Goal: Transaction & Acquisition: Book appointment/travel/reservation

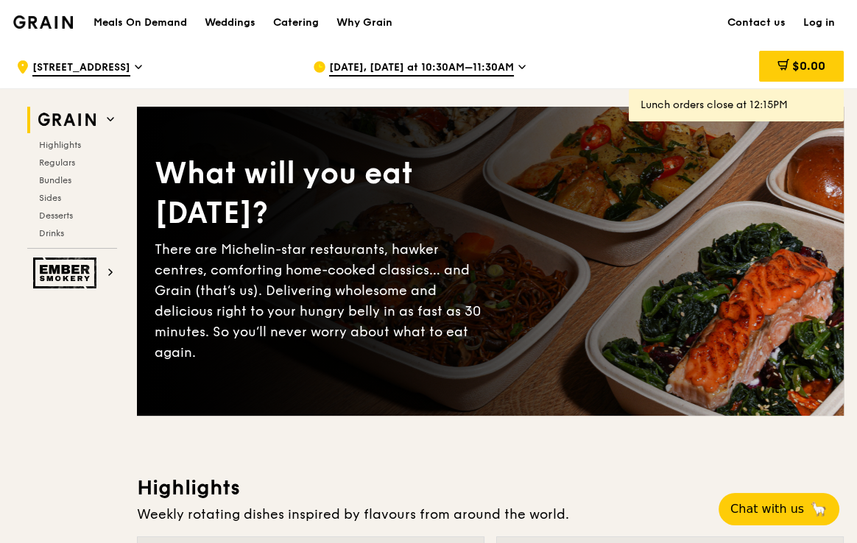
click at [171, 21] on h1 "Meals On Demand" at bounding box center [139, 22] width 93 height 15
click at [173, 19] on h1 "Meals On Demand" at bounding box center [139, 22] width 93 height 15
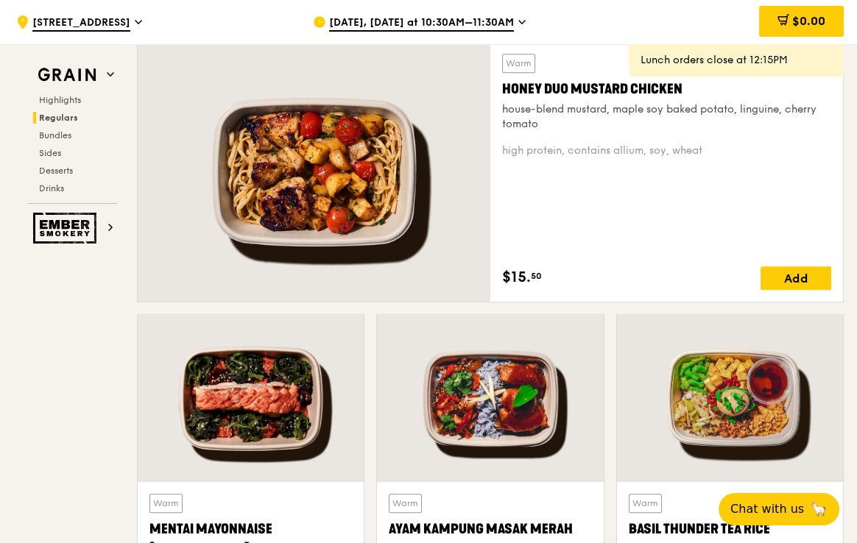
scroll to position [1033, 0]
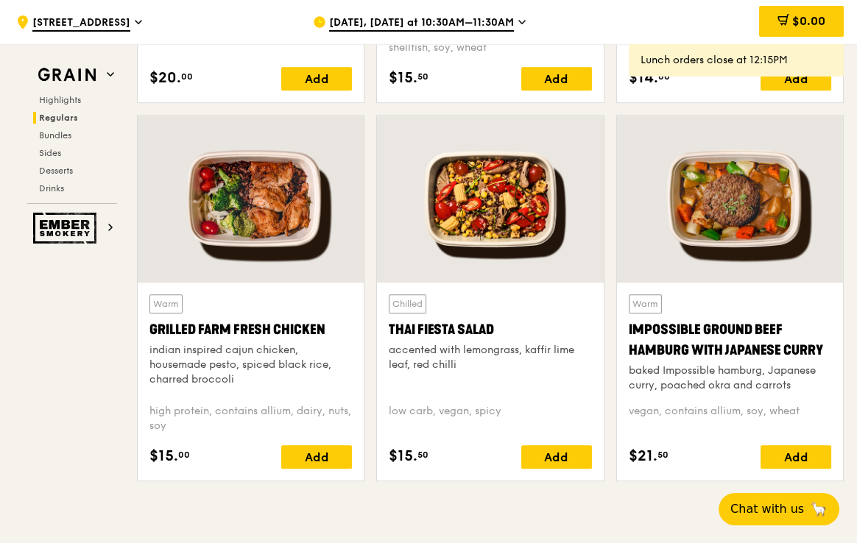
scroll to position [1604, 0]
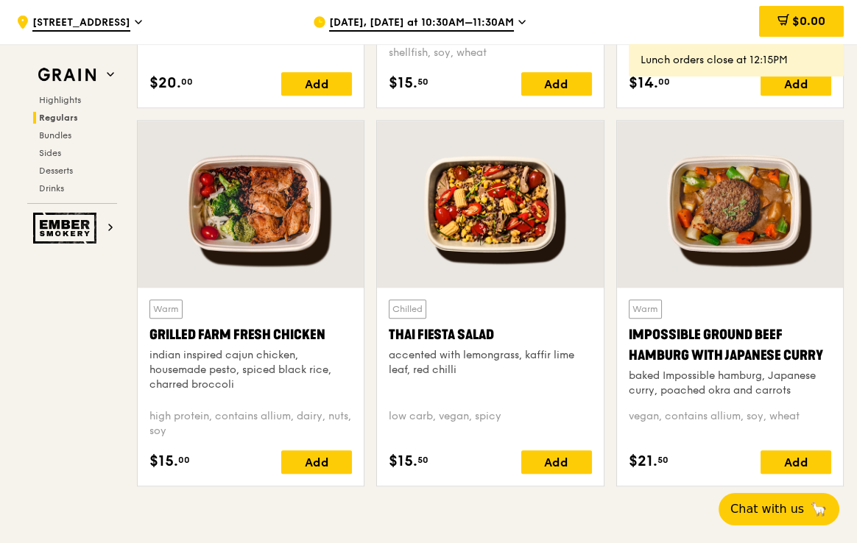
click at [252, 369] on div "indian inspired cajun chicken, housemade pesto, spiced black rice, charred broc…" at bounding box center [250, 370] width 202 height 44
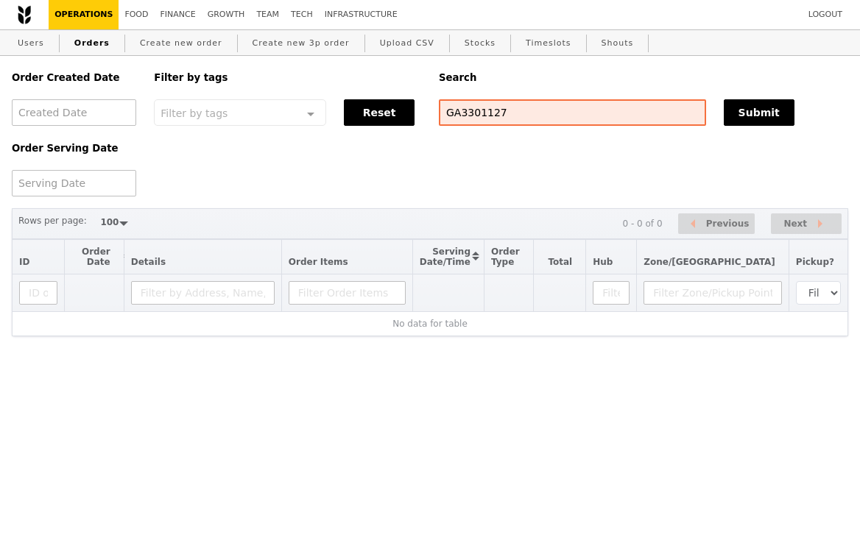
select select "100"
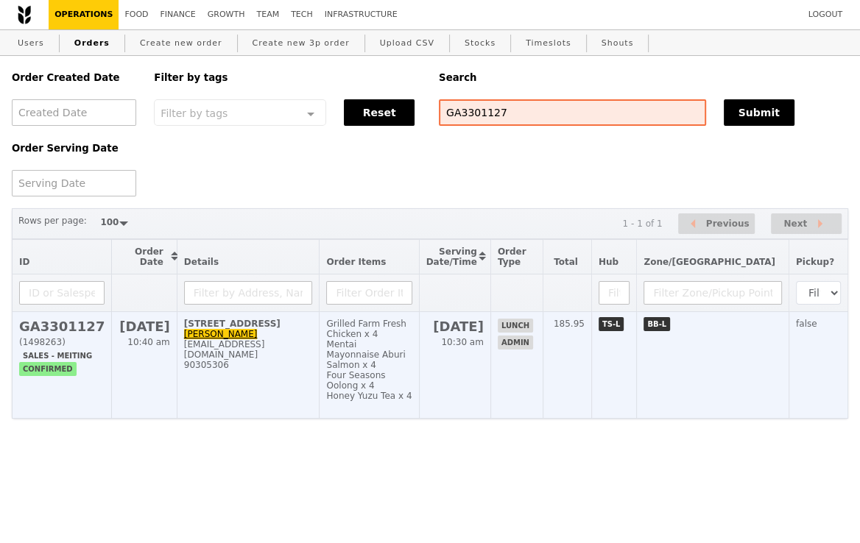
click at [298, 341] on div "judithtanct@stluke.org.sg" at bounding box center [248, 349] width 129 height 21
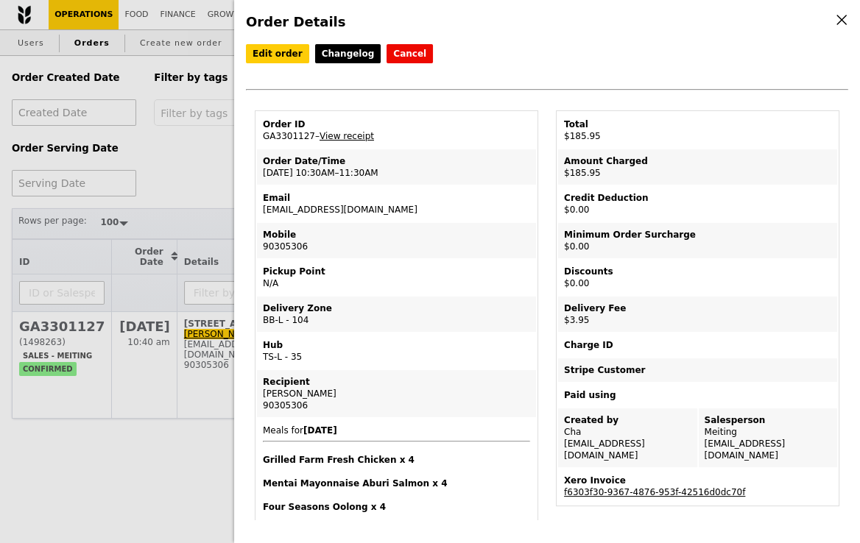
click at [278, 138] on td "Order ID GA3301127 – View receipt" at bounding box center [396, 130] width 279 height 35
copy td "GA3301127"
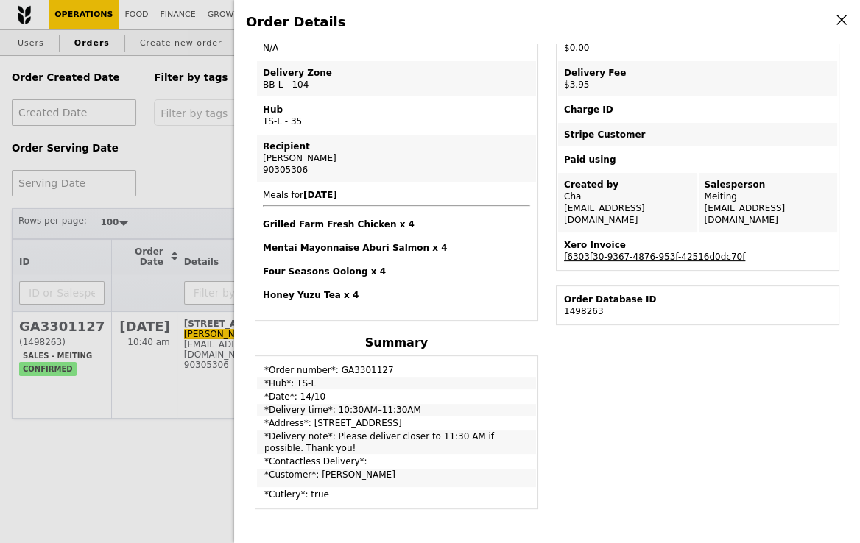
scroll to position [696, 0]
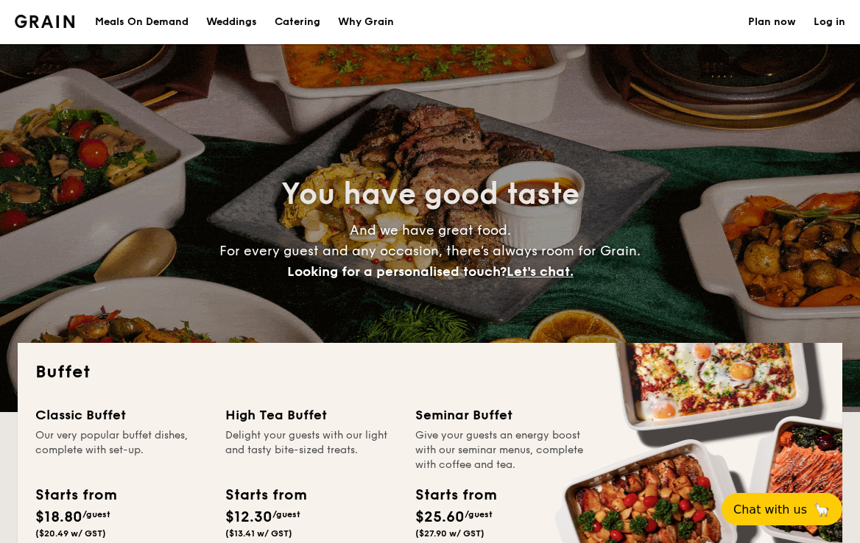
select select
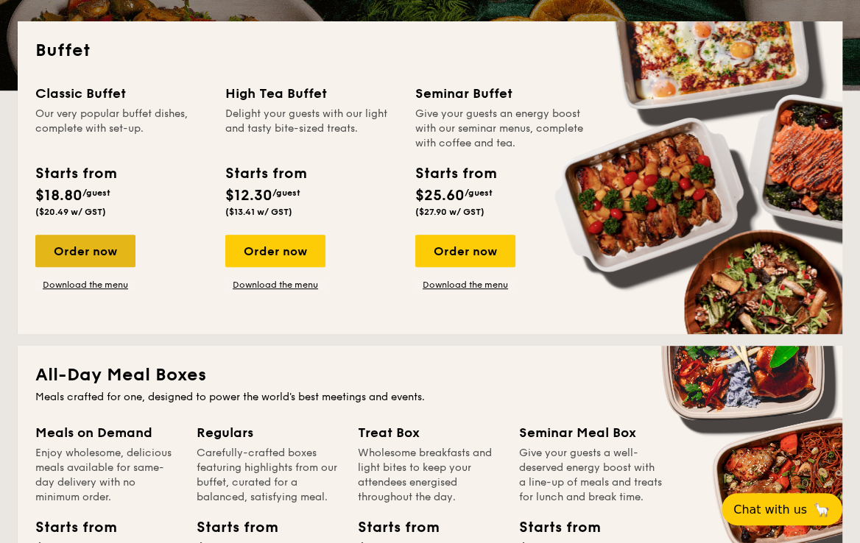
click at [96, 260] on div "Order now" at bounding box center [85, 251] width 100 height 32
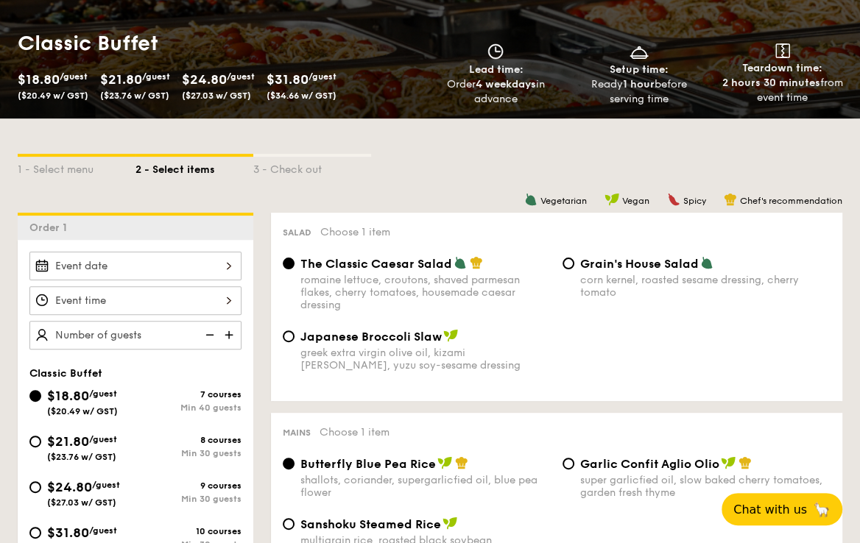
scroll to position [216, 0]
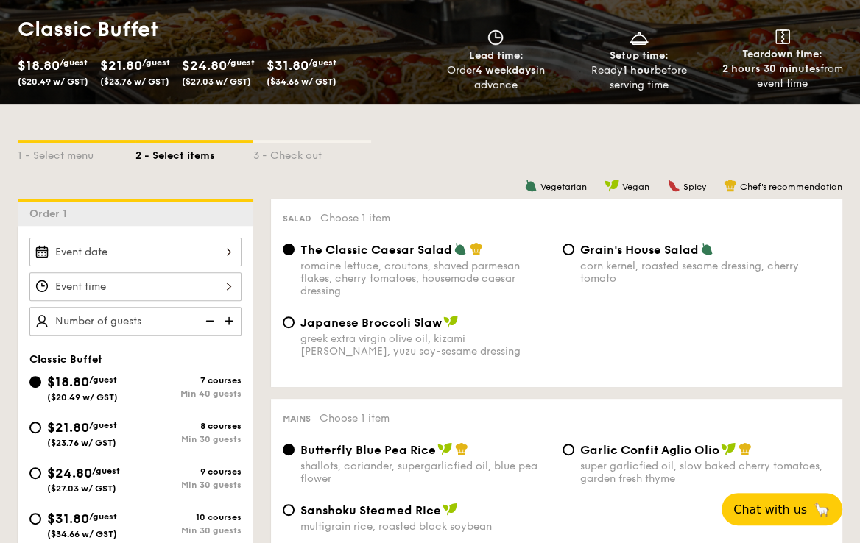
click at [194, 251] on div at bounding box center [135, 252] width 212 height 29
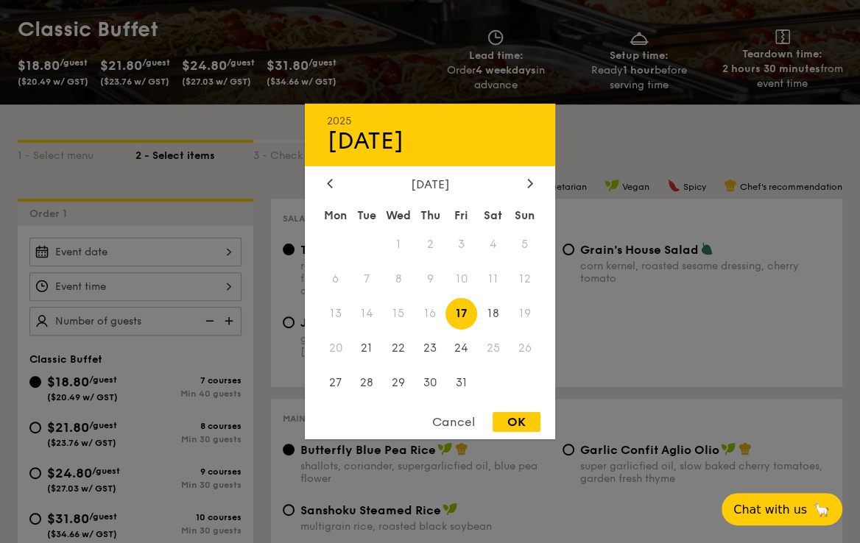
click at [464, 313] on span "17" at bounding box center [461, 314] width 32 height 32
click at [520, 422] on div "OK" at bounding box center [516, 422] width 48 height 20
type input "[DATE]"
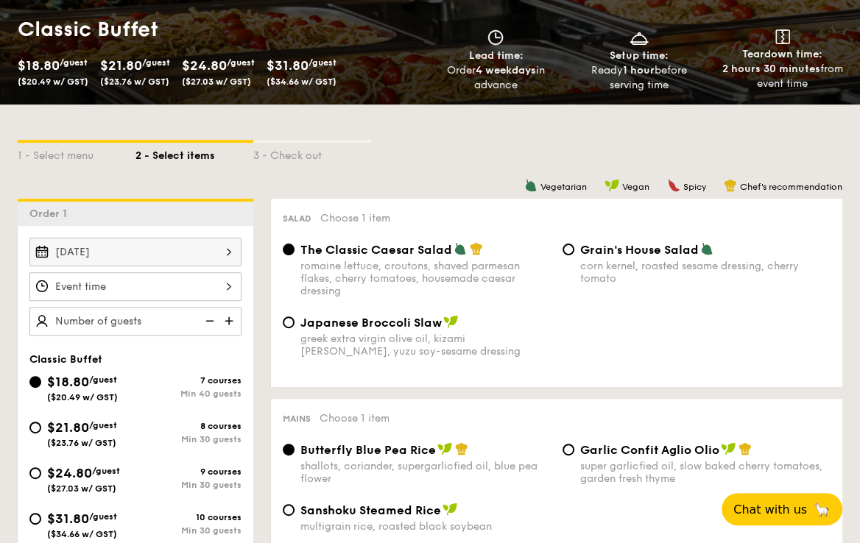
click at [208, 283] on div at bounding box center [135, 286] width 212 height 29
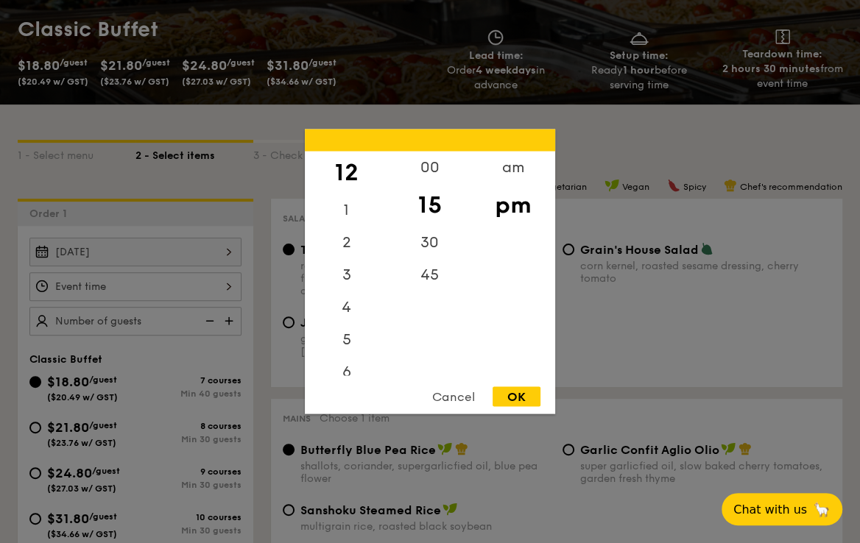
click at [516, 390] on div "OK" at bounding box center [516, 397] width 48 height 20
type input "12:15PM"
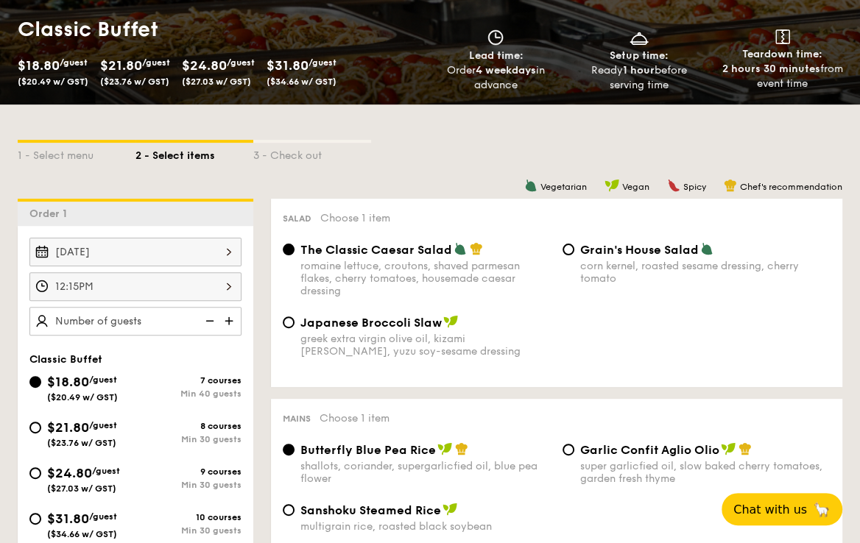
click at [228, 321] on img at bounding box center [230, 321] width 22 height 28
type input "40 guests"
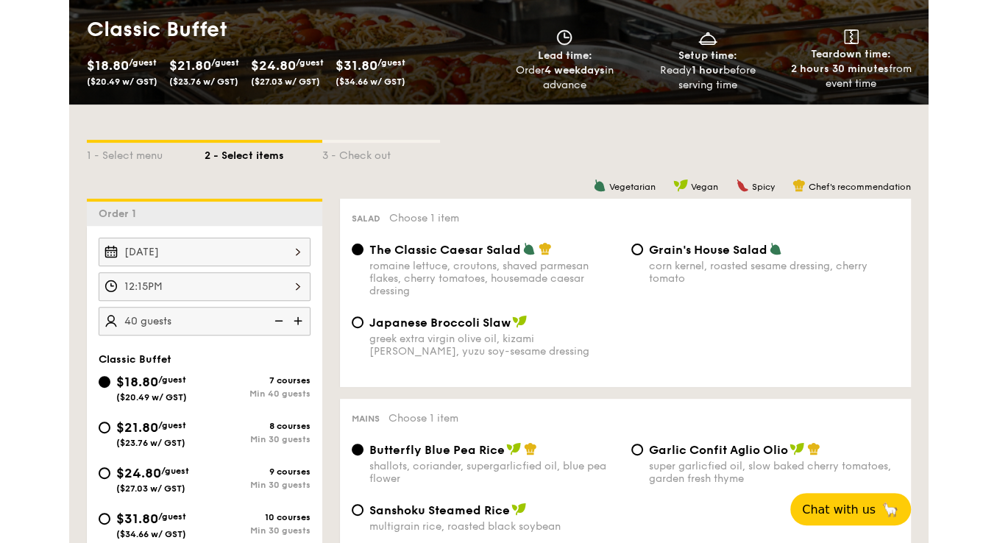
scroll to position [0, 0]
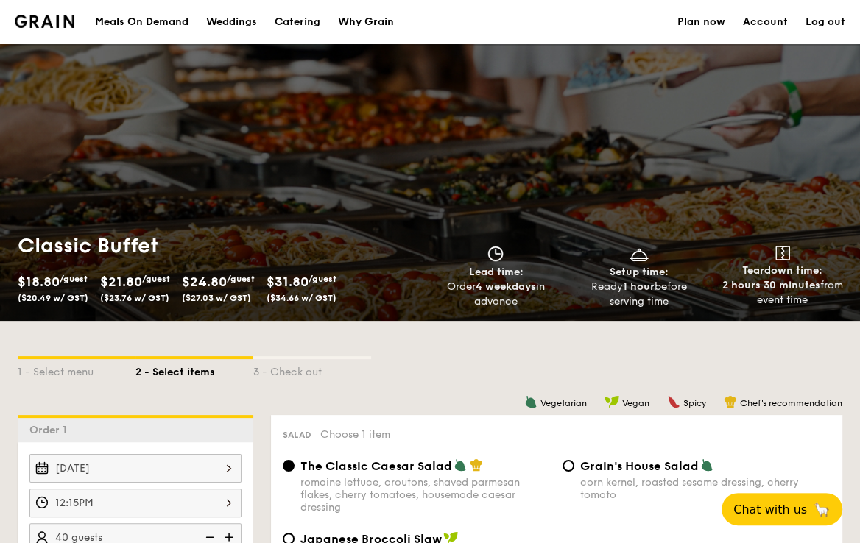
click at [306, 24] on div "Catering" at bounding box center [297, 22] width 46 height 44
select select
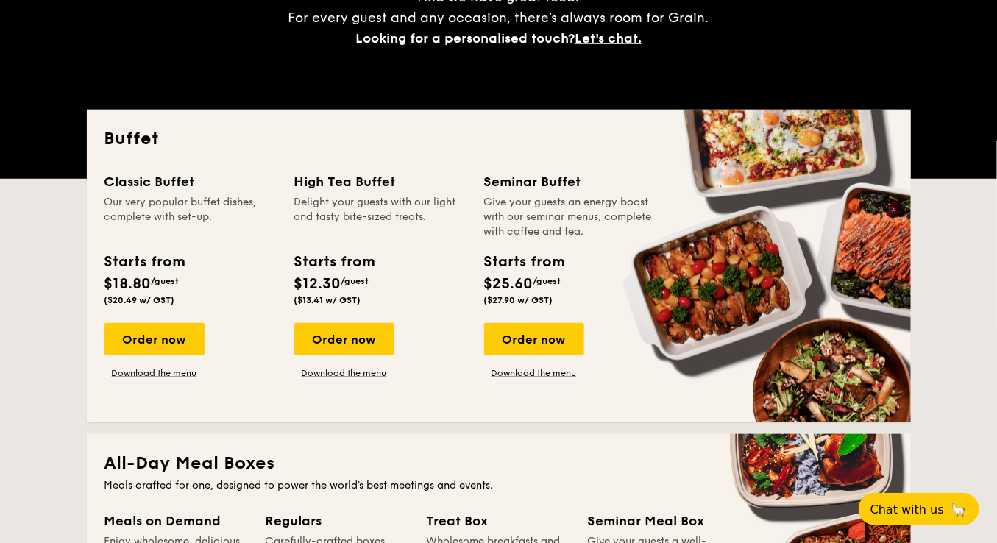
scroll to position [408, 0]
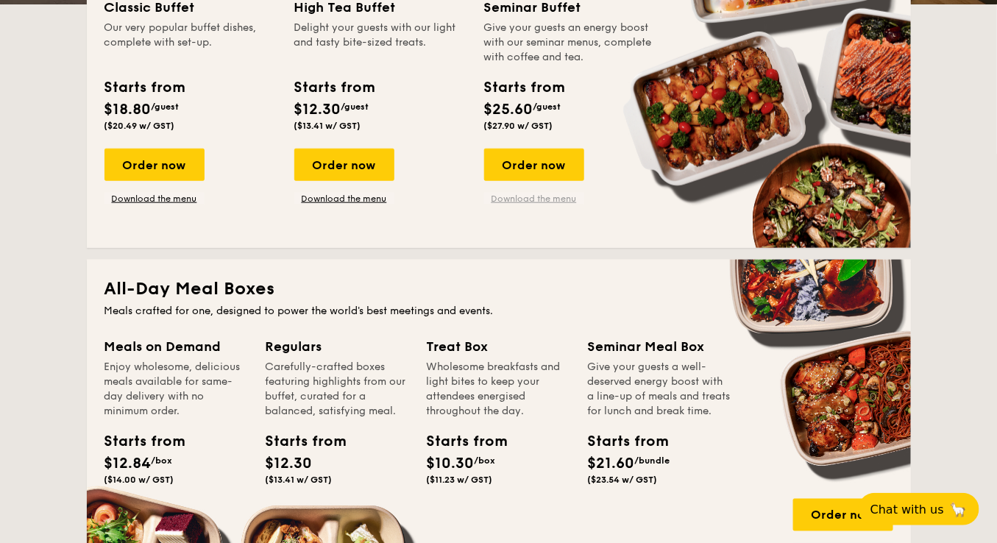
click at [541, 197] on link "Download the menu" at bounding box center [534, 199] width 100 height 12
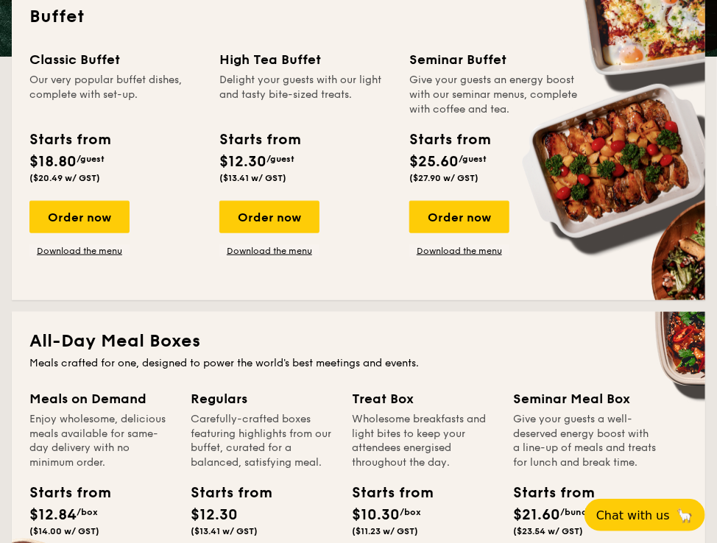
scroll to position [352, 0]
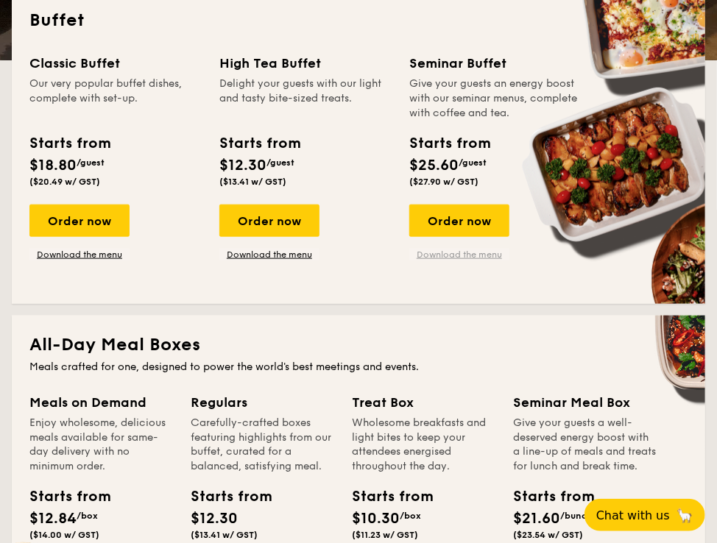
click at [440, 258] on link "Download the menu" at bounding box center [459, 255] width 100 height 12
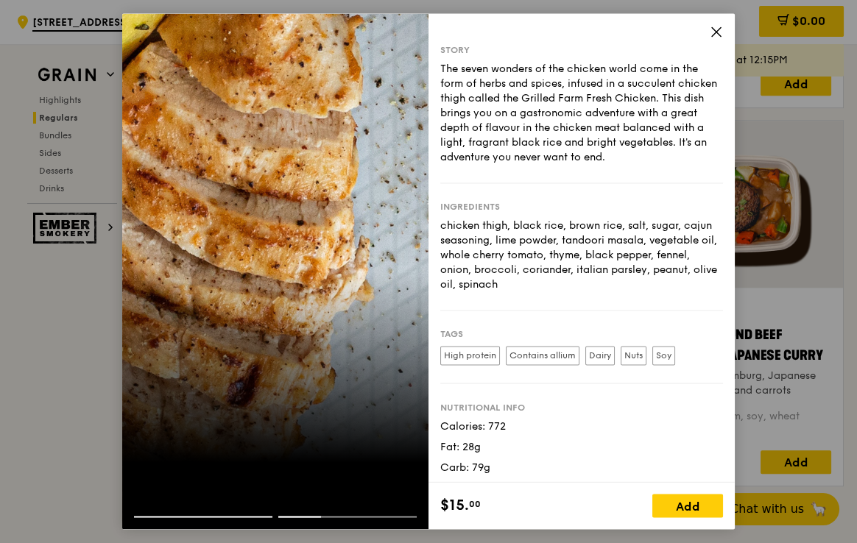
click at [716, 24] on div "Story The seven wonders of the chicken world come in the form of herbs and spic…" at bounding box center [581, 247] width 306 height 469
click at [720, 30] on icon at bounding box center [715, 31] width 13 height 13
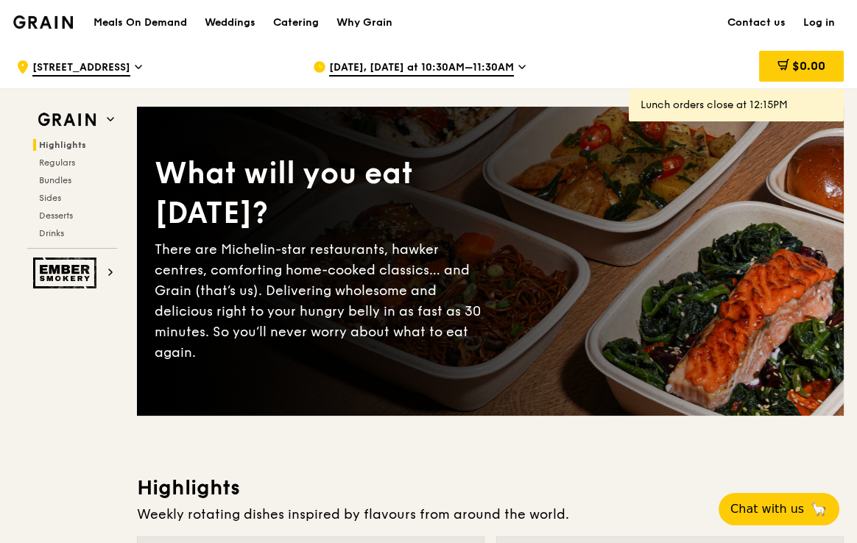
click at [138, 21] on h1 "Meals On Demand" at bounding box center [139, 22] width 93 height 15
